Goal: Task Accomplishment & Management: Manage account settings

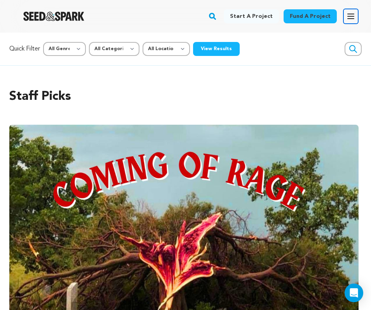
click at [352, 18] on icon "button" at bounding box center [350, 16] width 9 height 9
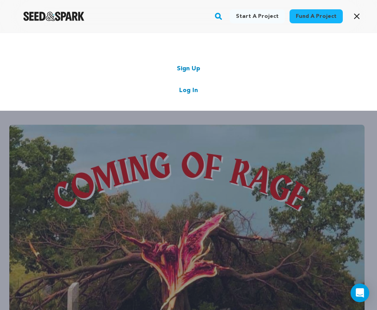
click at [184, 92] on link "Log In" at bounding box center [188, 90] width 19 height 9
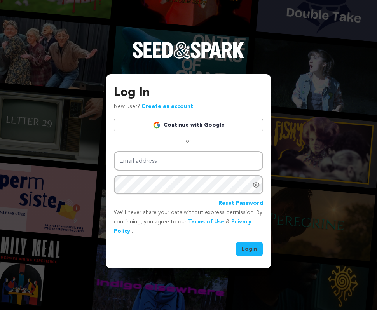
type input "virginianewcomb@gmail.com"
click at [257, 252] on button "Login" at bounding box center [249, 249] width 28 height 14
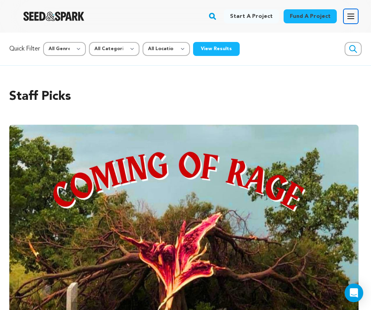
click at [351, 16] on icon "button" at bounding box center [351, 16] width 6 height 5
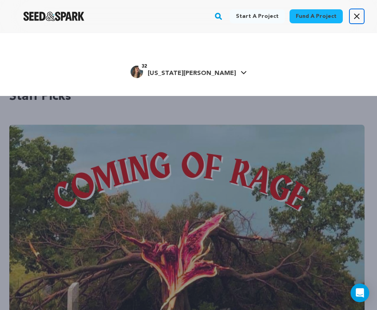
click at [361, 17] on button "Open main menu" at bounding box center [357, 17] width 16 height 16
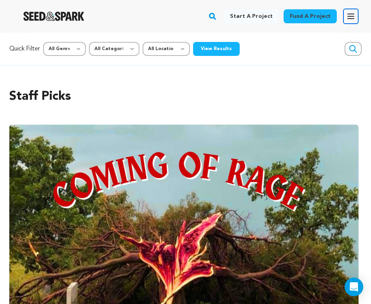
click at [349, 19] on icon "button" at bounding box center [351, 16] width 6 height 5
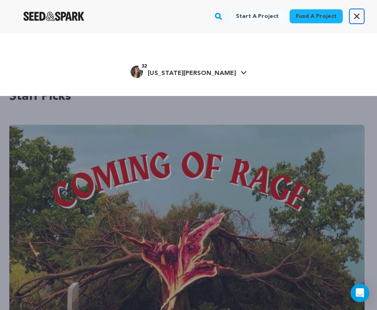
click at [353, 17] on icon "button" at bounding box center [356, 16] width 9 height 9
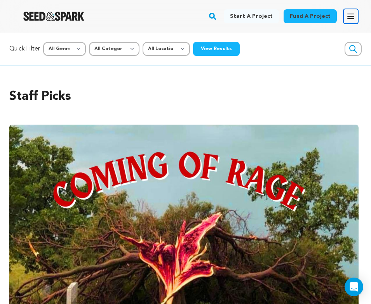
click at [347, 18] on icon "button" at bounding box center [350, 16] width 9 height 9
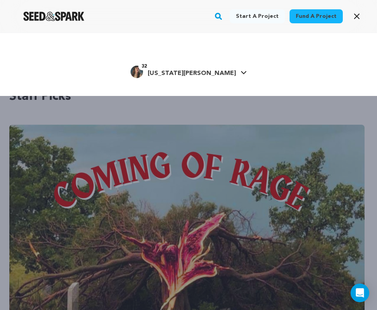
click at [219, 68] on div "32 Virginia N." at bounding box center [188, 72] width 330 height 16
click at [241, 71] on icon at bounding box center [244, 73] width 6 height 4
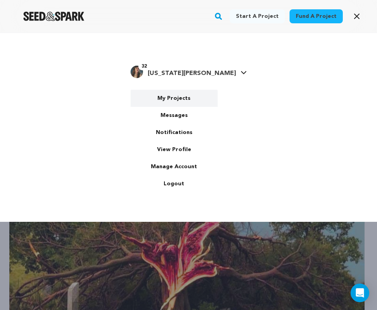
click at [192, 96] on link "My Projects" at bounding box center [174, 98] width 87 height 17
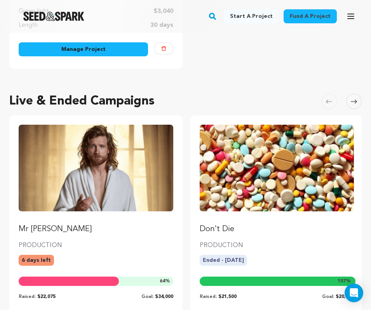
scroll to position [279, 0]
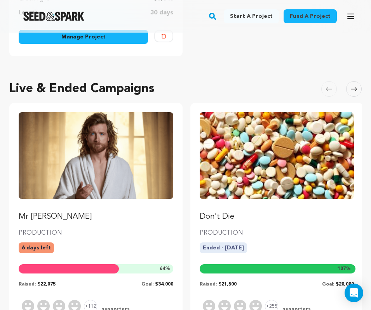
click at [134, 205] on link "Mr [PERSON_NAME]" at bounding box center [96, 167] width 155 height 110
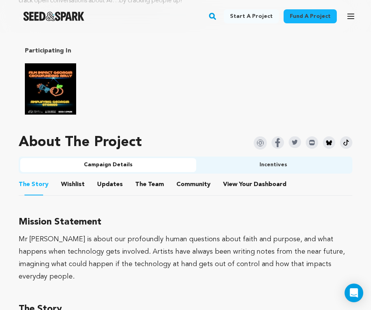
scroll to position [493, 0]
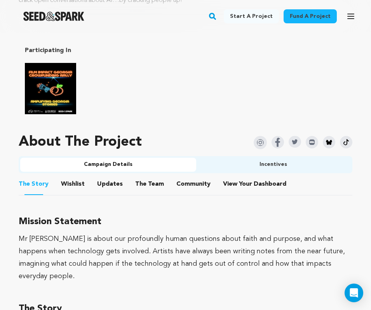
click at [68, 188] on button "Wishlist" at bounding box center [73, 185] width 19 height 19
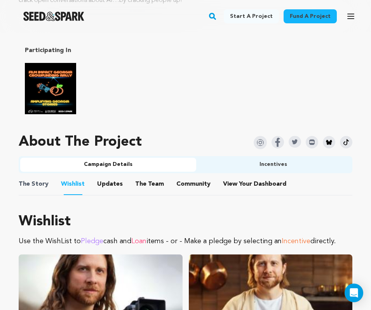
click at [42, 180] on span "The Story" at bounding box center [34, 184] width 30 height 9
click at [31, 186] on button "The Story" at bounding box center [33, 185] width 19 height 19
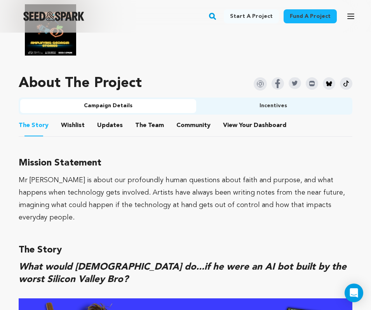
scroll to position [560, 0]
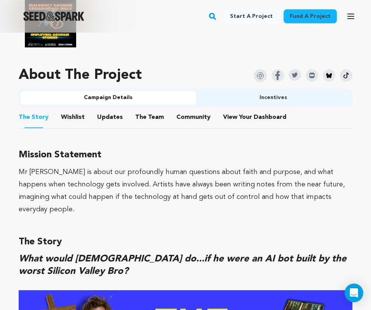
click at [235, 117] on button "View Your Dashboard" at bounding box center [232, 119] width 19 height 19
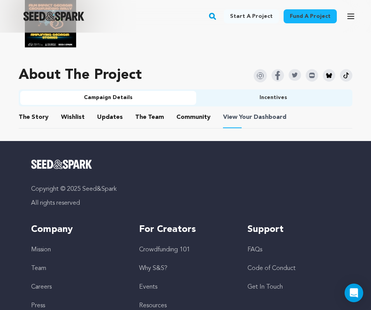
click at [242, 116] on span "View Your Dashboard" at bounding box center [255, 117] width 65 height 9
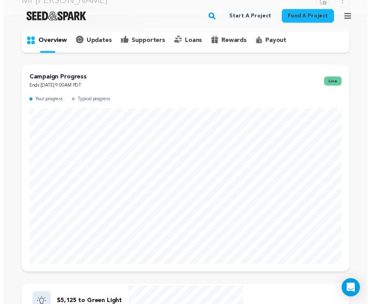
scroll to position [26, 0]
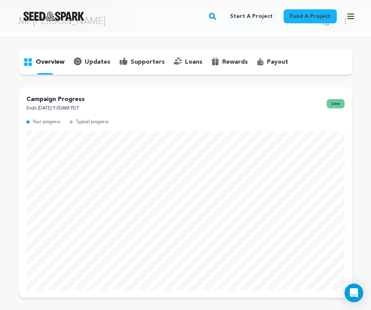
click at [146, 59] on p "supporters" at bounding box center [148, 62] width 34 height 9
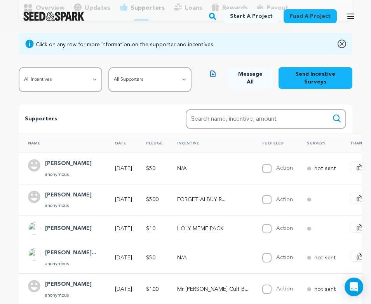
scroll to position [91, 0]
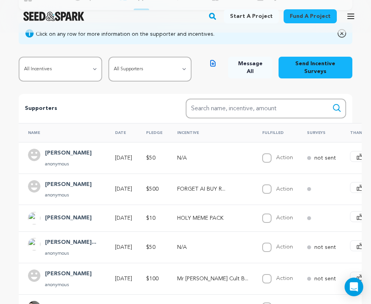
drag, startPoint x: 89, startPoint y: 177, endPoint x: 39, endPoint y: 177, distance: 50.5
click at [39, 180] on div "Micah Baldwin anonymous" at bounding box center [64, 189] width 73 height 19
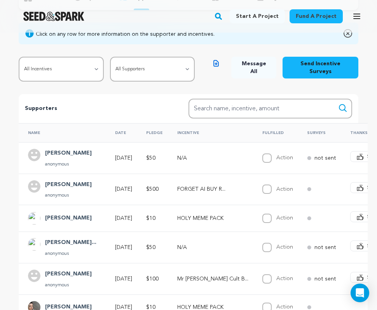
copy div "Micah Baldwin"
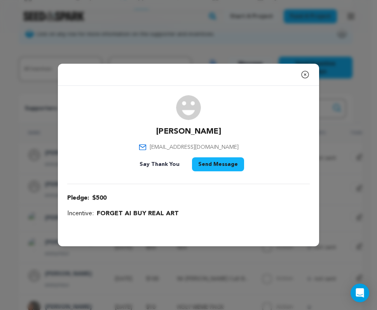
click at [306, 76] on icon "button" at bounding box center [304, 74] width 9 height 9
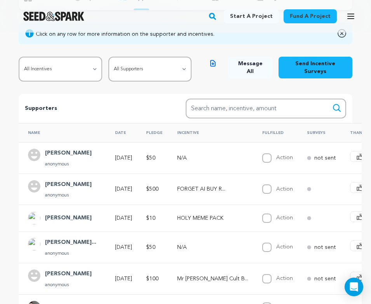
click at [66, 180] on h4 "Micah Baldwin" at bounding box center [68, 184] width 47 height 9
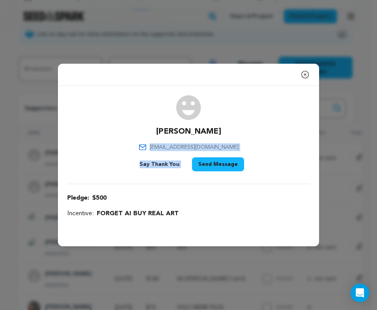
drag, startPoint x: 171, startPoint y: 145, endPoint x: 230, endPoint y: 148, distance: 59.1
click at [230, 148] on div "Micah Baldwin micahb@gmail.com Say Thank You Send Message" at bounding box center [188, 134] width 242 height 79
click at [212, 145] on span "micahb@gmail.com" at bounding box center [194, 147] width 89 height 8
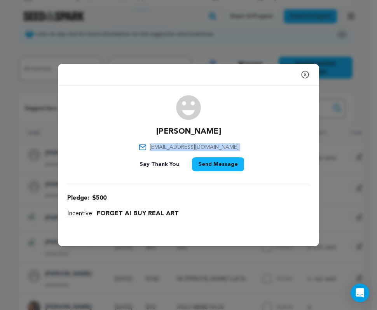
click at [212, 145] on span "micahb@gmail.com" at bounding box center [194, 147] width 89 height 8
copy div "micahb@gmail.com"
click at [305, 73] on icon "button" at bounding box center [305, 74] width 7 height 7
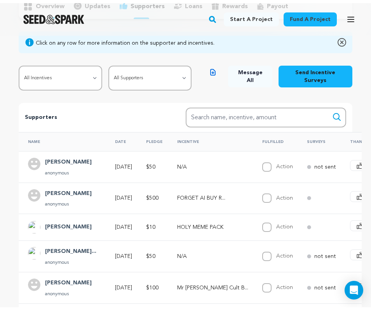
scroll to position [0, 0]
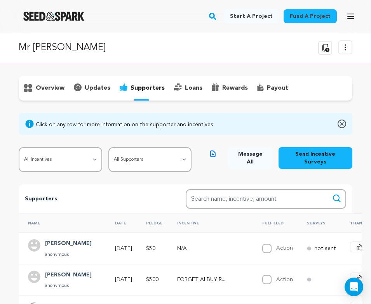
click at [44, 85] on p "overview" at bounding box center [50, 88] width 29 height 9
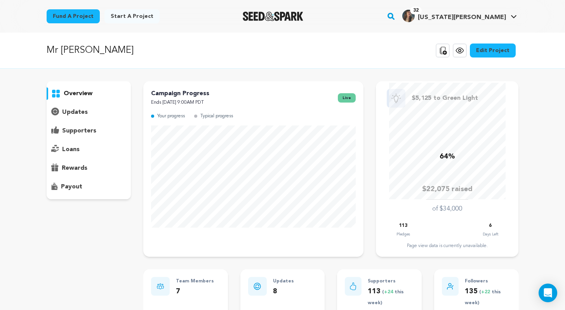
click at [78, 133] on p "supporters" at bounding box center [79, 130] width 34 height 9
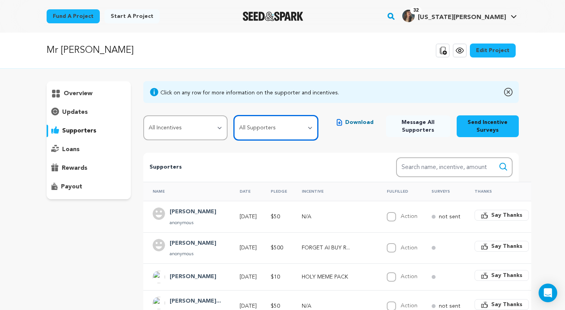
click at [286, 127] on select "All Supporters Survey not sent Survey incomplete Survey complete Incentive not …" at bounding box center [276, 127] width 84 height 25
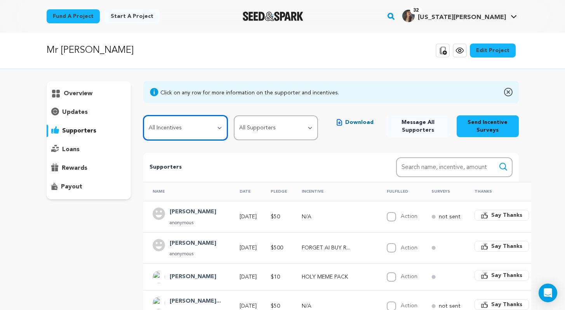
click at [202, 126] on select "All Incentives HOLY MEME PACK CONFESS TO MR JESUS BLESSED AF STARTER KIT Mr Jes…" at bounding box center [185, 127] width 84 height 25
click at [143, 115] on select "All Incentives HOLY MEME PACK CONFESS TO MR JESUS BLESSED AF STARTER KIT Mr Jes…" at bounding box center [185, 127] width 84 height 25
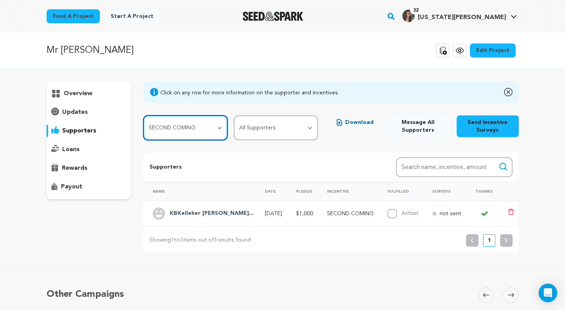
click at [187, 127] on select "All Incentives HOLY MEME PACK CONFESS TO MR JESUS BLESSED AF STARTER KIT Mr Jes…" at bounding box center [185, 127] width 84 height 25
click at [143, 115] on select "All Incentives HOLY MEME PACK CONFESS TO MR JESUS BLESSED AF STARTER KIT Mr Jes…" at bounding box center [185, 127] width 84 height 25
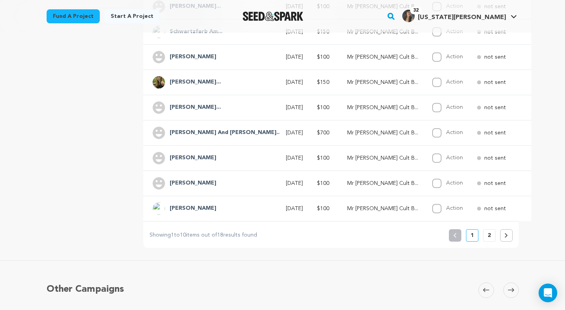
scroll to position [242, 0]
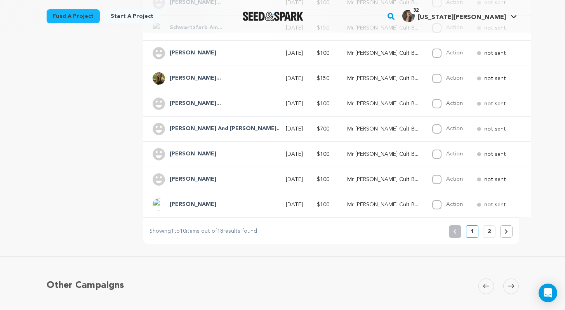
click at [371, 234] on icon at bounding box center [506, 231] width 3 height 5
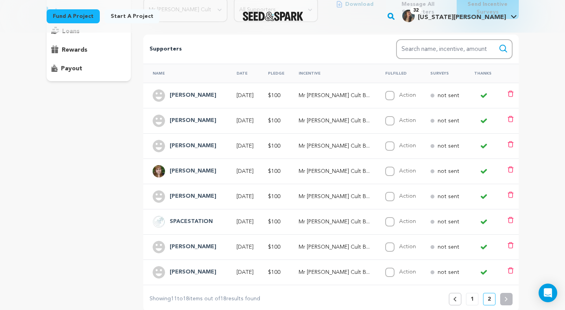
scroll to position [0, 0]
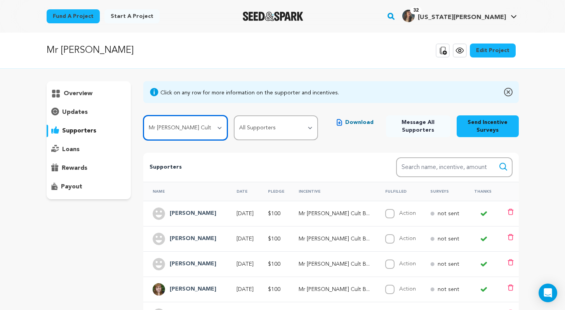
click at [210, 129] on select "All Incentives HOLY MEME PACK CONFESS TO MR JESUS BLESSED AF STARTER KIT Mr Jes…" at bounding box center [185, 127] width 84 height 25
click at [143, 115] on select "All Incentives HOLY MEME PACK CONFESS TO MR JESUS BLESSED AF STARTER KIT Mr Jes…" at bounding box center [185, 127] width 84 height 25
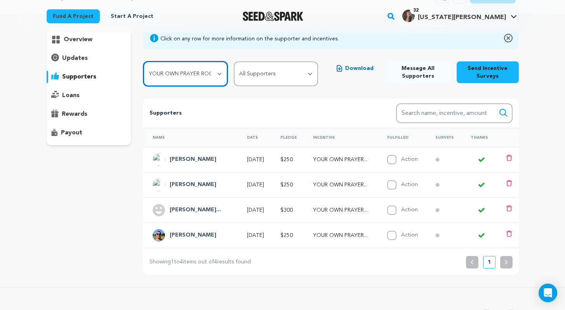
scroll to position [27, 0]
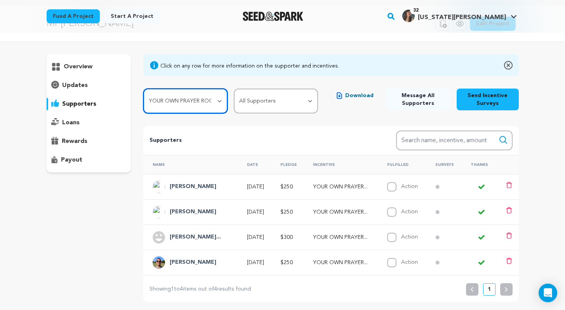
click at [217, 100] on select "All Incentives HOLY MEME PACK CONFESS TO MR JESUS BLESSED AF STARTER KIT Mr Jes…" at bounding box center [185, 101] width 84 height 25
click at [143, 89] on select "All Incentives HOLY MEME PACK CONFESS TO MR JESUS BLESSED AF STARTER KIT Mr Jes…" at bounding box center [185, 101] width 84 height 25
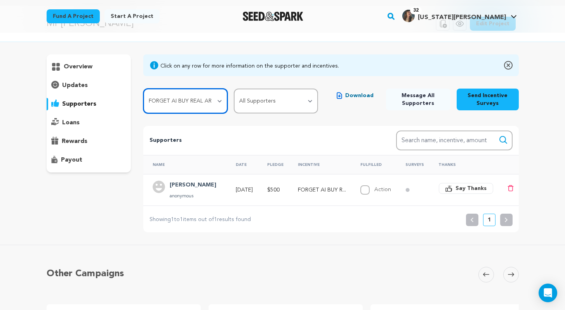
click at [212, 105] on select "All Incentives HOLY MEME PACK CONFESS TO MR JESUS BLESSED AF STARTER KIT Mr Jes…" at bounding box center [185, 101] width 84 height 25
click at [143, 89] on select "All Incentives HOLY MEME PACK CONFESS TO MR JESUS BLESSED AF STARTER KIT Mr Jes…" at bounding box center [185, 101] width 84 height 25
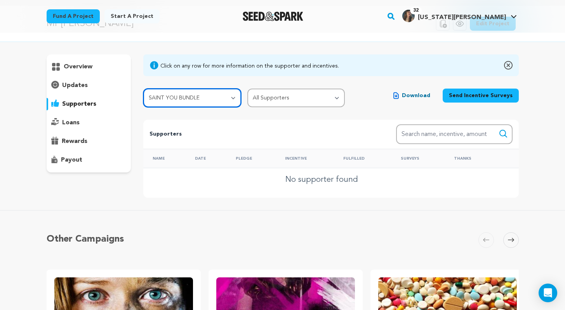
click at [199, 96] on select "All Incentives HOLY MEME PACK CONFESS TO MR JESUS BLESSED AF STARTER KIT Mr Jes…" at bounding box center [192, 98] width 98 height 19
click at [143, 89] on select "All Incentives HOLY MEME PACK CONFESS TO MR JESUS BLESSED AF STARTER KIT Mr Jes…" at bounding box center [192, 98] width 98 height 19
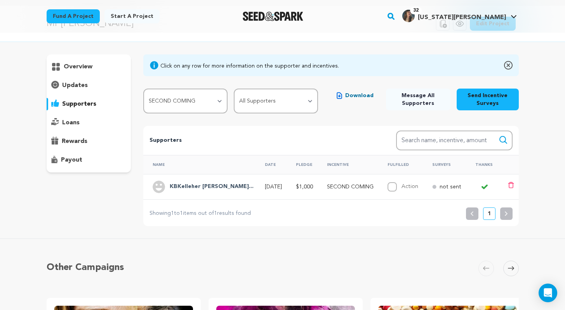
click at [207, 100] on select "All Incentives HOLY MEME PACK CONFESS TO MR JESUS BLESSED AF STARTER KIT Mr Jes…" at bounding box center [185, 101] width 84 height 25
click at [143, 89] on select "All Incentives HOLY MEME PACK CONFESS TO MR JESUS BLESSED AF STARTER KIT Mr Jes…" at bounding box center [185, 101] width 84 height 25
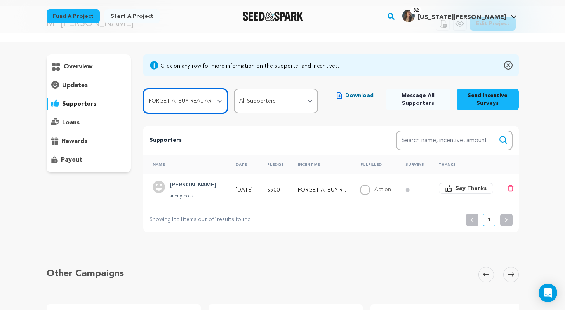
click at [196, 101] on select "All Incentives HOLY MEME PACK CONFESS TO MR JESUS BLESSED AF STARTER KIT Mr Jes…" at bounding box center [185, 101] width 84 height 25
click at [143, 89] on select "All Incentives HOLY MEME PACK CONFESS TO MR JESUS BLESSED AF STARTER KIT Mr Jes…" at bounding box center [185, 101] width 84 height 25
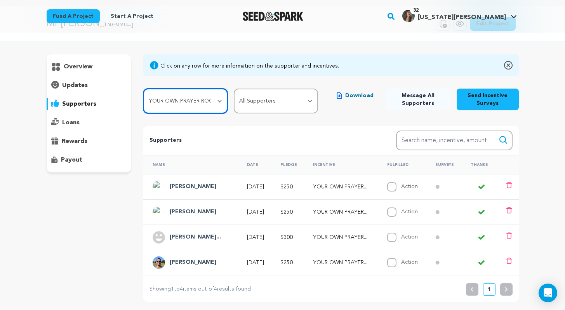
click at [188, 99] on select "All Incentives HOLY MEME PACK CONFESS TO MR JESUS BLESSED AF STARTER KIT Mr Jes…" at bounding box center [185, 101] width 84 height 25
click at [143, 89] on select "All Incentives HOLY MEME PACK CONFESS TO MR JESUS BLESSED AF STARTER KIT Mr Jes…" at bounding box center [185, 101] width 84 height 25
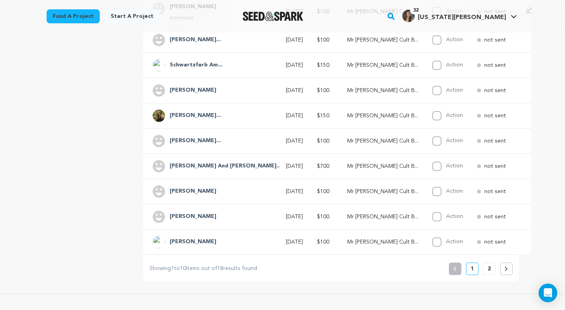
scroll to position [237, 0]
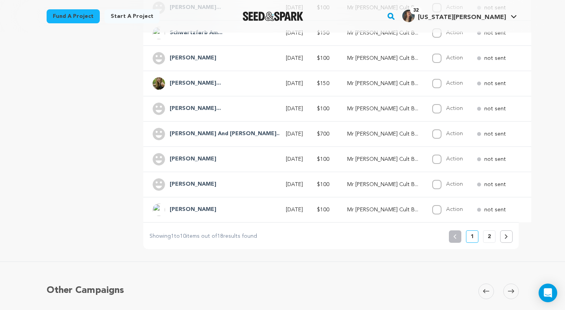
click at [371, 235] on div "Showing 1 to 10 items out of 18 results found Showing 1 to 10 items out of 18 r…" at bounding box center [330, 232] width 375 height 21
click at [371, 241] on p "2" at bounding box center [489, 237] width 3 height 8
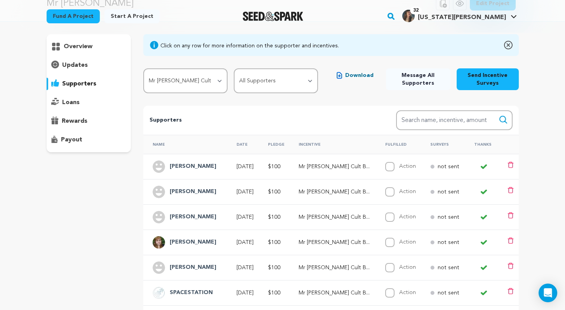
scroll to position [0, 0]
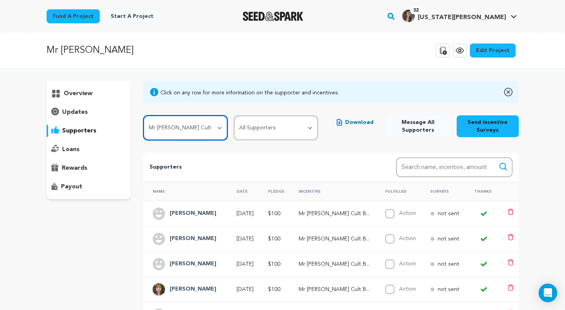
click at [204, 125] on select "All Incentives HOLY MEME PACK CONFESS TO MR JESUS BLESSED AF STARTER KIT Mr Jes…" at bounding box center [185, 127] width 84 height 25
click at [214, 127] on select "All Incentives HOLY MEME PACK CONFESS TO MR JESUS BLESSED AF STARTER KIT Mr Jes…" at bounding box center [185, 127] width 84 height 25
select select "114198"
click at [143, 115] on select "All Incentives HOLY MEME PACK CONFESS TO MR JESUS BLESSED AF STARTER KIT Mr Jes…" at bounding box center [185, 127] width 84 height 25
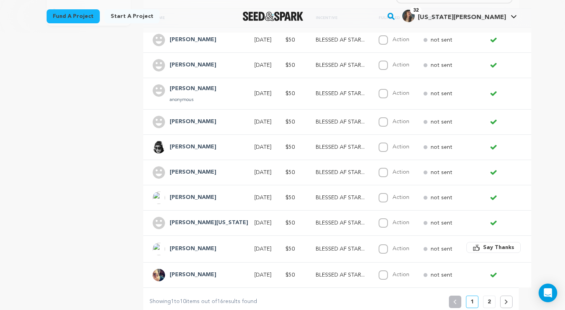
scroll to position [265, 0]
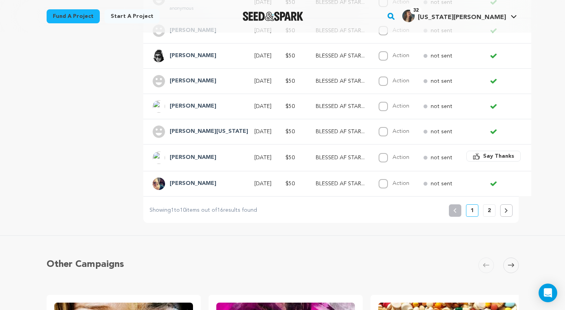
click at [371, 217] on button at bounding box center [506, 210] width 12 height 12
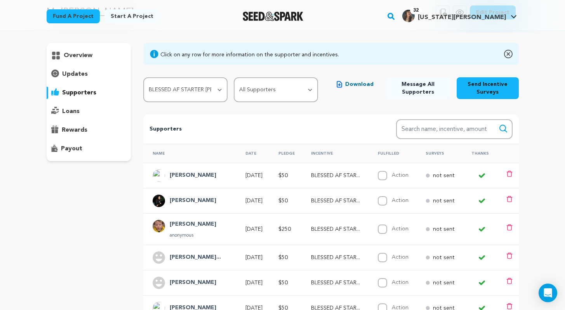
scroll to position [0, 0]
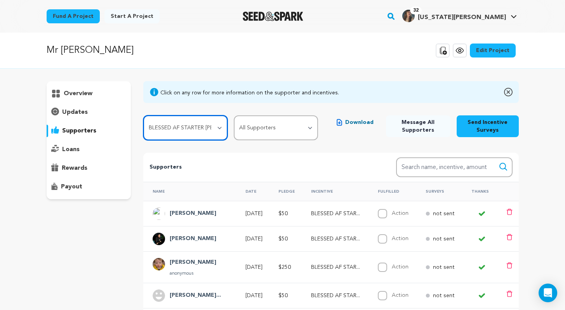
click at [198, 128] on select "All Incentives HOLY MEME PACK CONFESS TO MR JESUS BLESSED AF STARTER KIT Mr Jes…" at bounding box center [185, 127] width 84 height 25
select select
click at [143, 115] on select "All Incentives HOLY MEME PACK CONFESS TO MR JESUS BLESSED AF STARTER KIT Mr Jes…" at bounding box center [185, 127] width 84 height 25
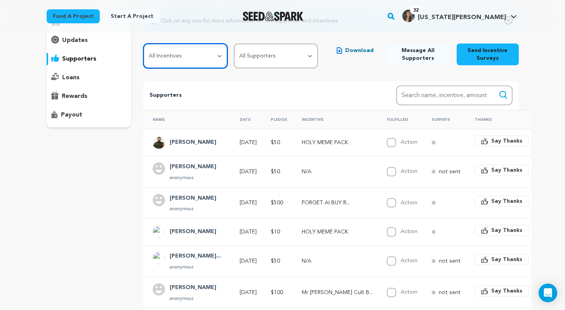
scroll to position [72, 0]
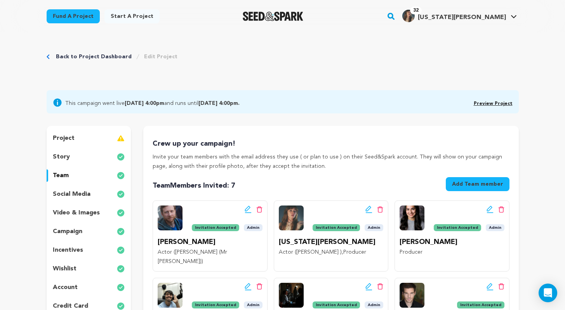
click at [68, 246] on p "incentives" at bounding box center [68, 250] width 30 height 9
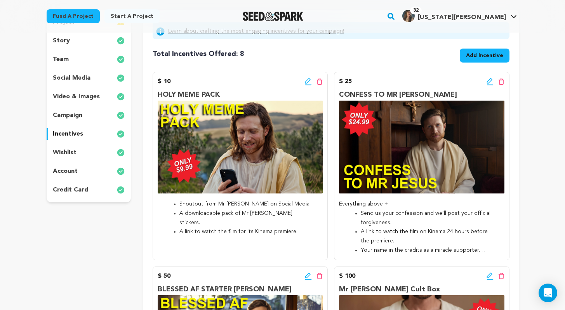
scroll to position [117, 0]
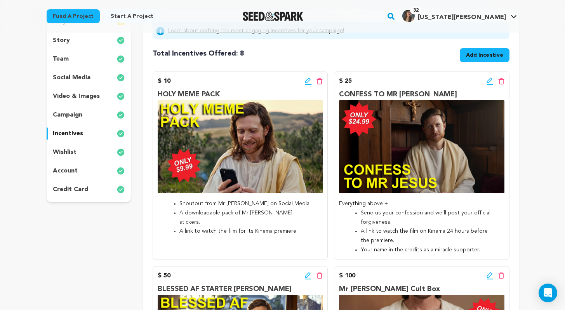
click at [228, 197] on div "HOLY MEME PACK Shoutout from Mr Jesus on Social Media A downloadable pack of Mr…" at bounding box center [240, 172] width 165 height 166
click at [209, 91] on p "HOLY MEME PACK" at bounding box center [240, 94] width 165 height 11
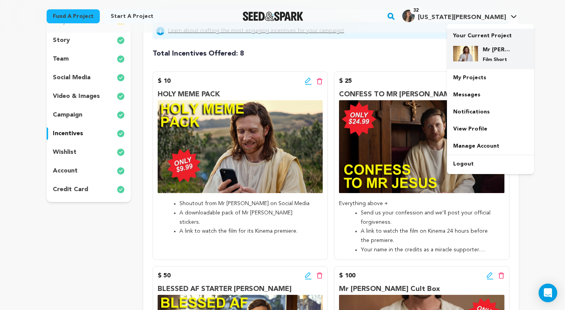
click at [484, 54] on div "Mr Jesus Film Short" at bounding box center [496, 54] width 37 height 17
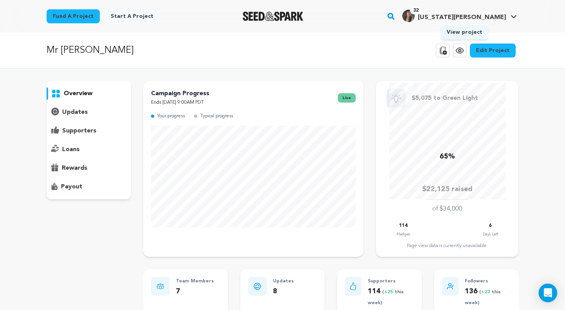
click at [464, 52] on icon at bounding box center [459, 50] width 9 height 9
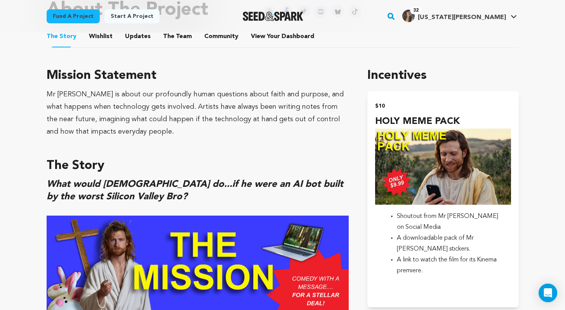
scroll to position [531, 0]
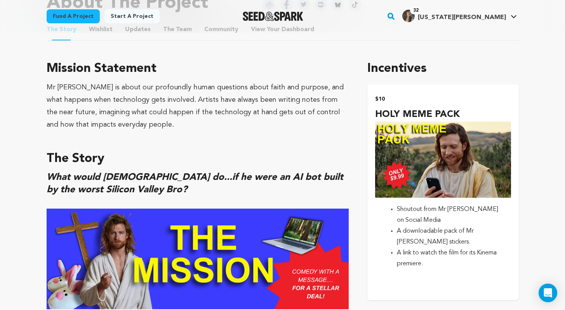
click at [426, 242] on li "A downloadable pack of Mr [PERSON_NAME] stickers." at bounding box center [449, 237] width 105 height 22
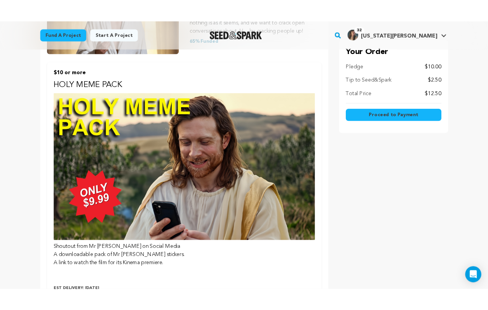
scroll to position [218, 0]
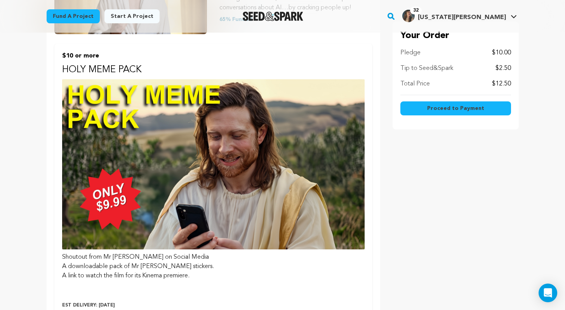
click at [3, 57] on main "Fund a project Start a project Search" at bounding box center [282, 205] width 565 height 847
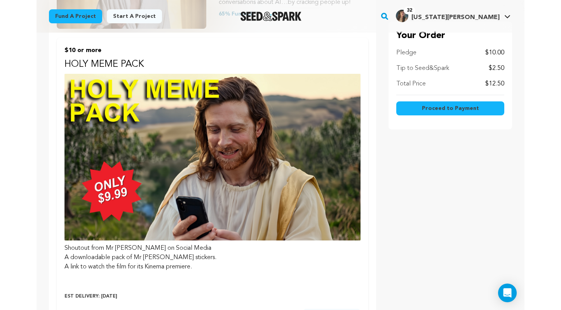
scroll to position [224, 0]
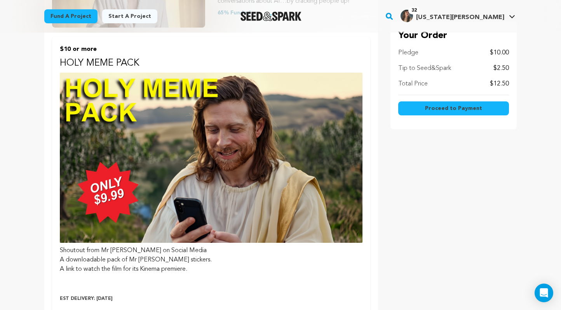
click at [506, 149] on div "Your Order Pledge $10.00 Tip to Seed&Spark $2.50 Total Price $12.50 Proceed to …" at bounding box center [454, 153] width 126 height 530
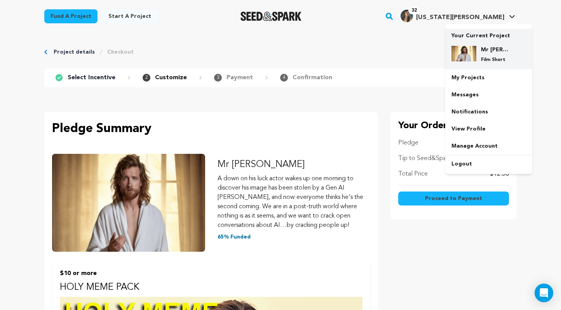
click at [499, 58] on p "Film Short" at bounding box center [495, 60] width 28 height 6
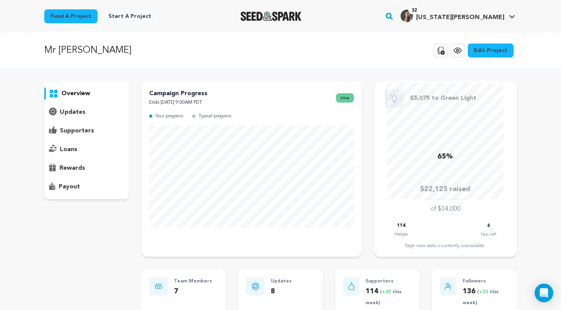
click at [385, 16] on div "Fund a project Start a project Search 32" at bounding box center [274, 16] width 485 height 20
click at [87, 127] on p "supporters" at bounding box center [77, 130] width 34 height 9
